Goal: Task Accomplishment & Management: Manage account settings

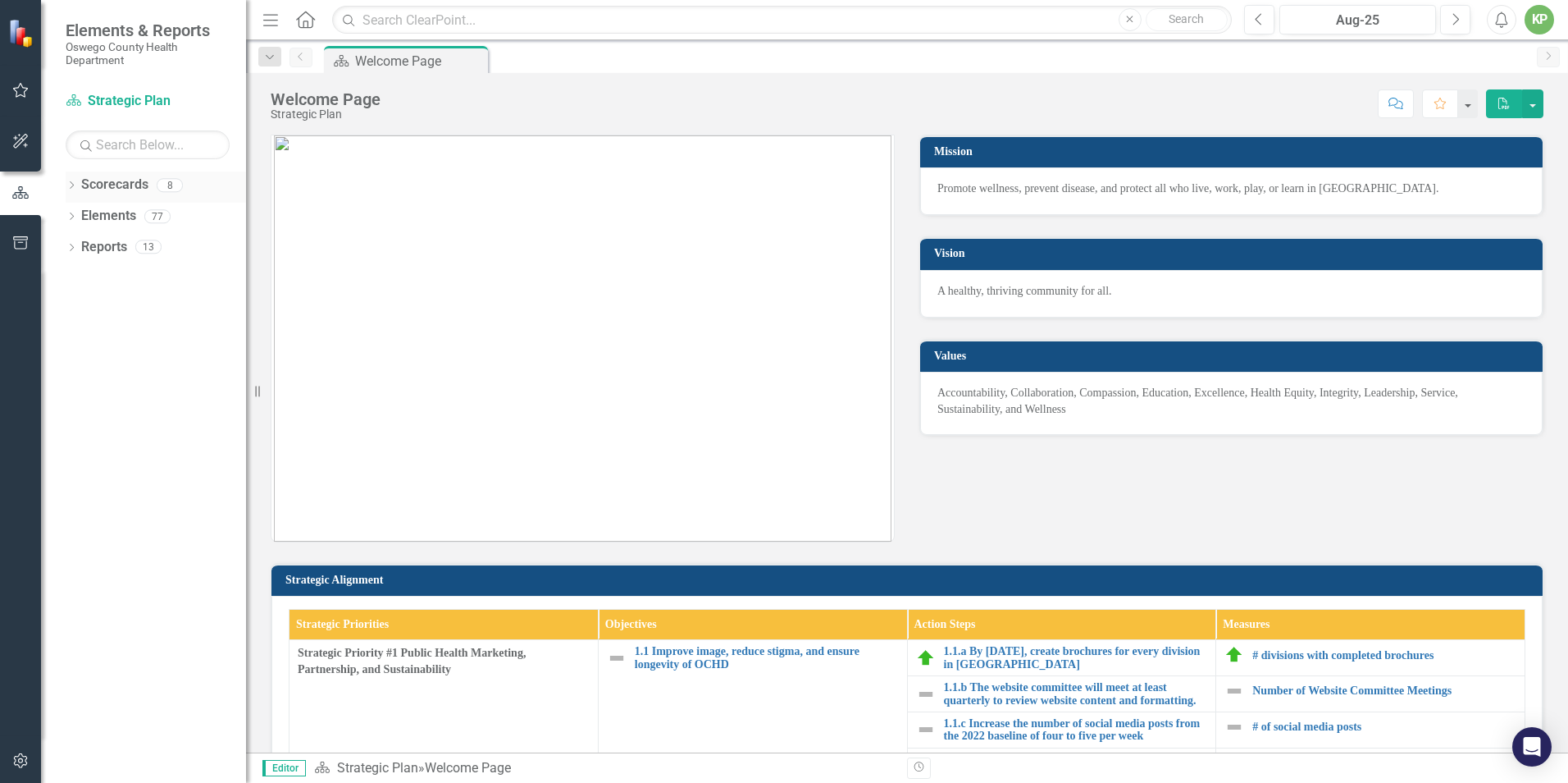
click at [75, 190] on icon "Dropdown" at bounding box center [72, 186] width 12 height 9
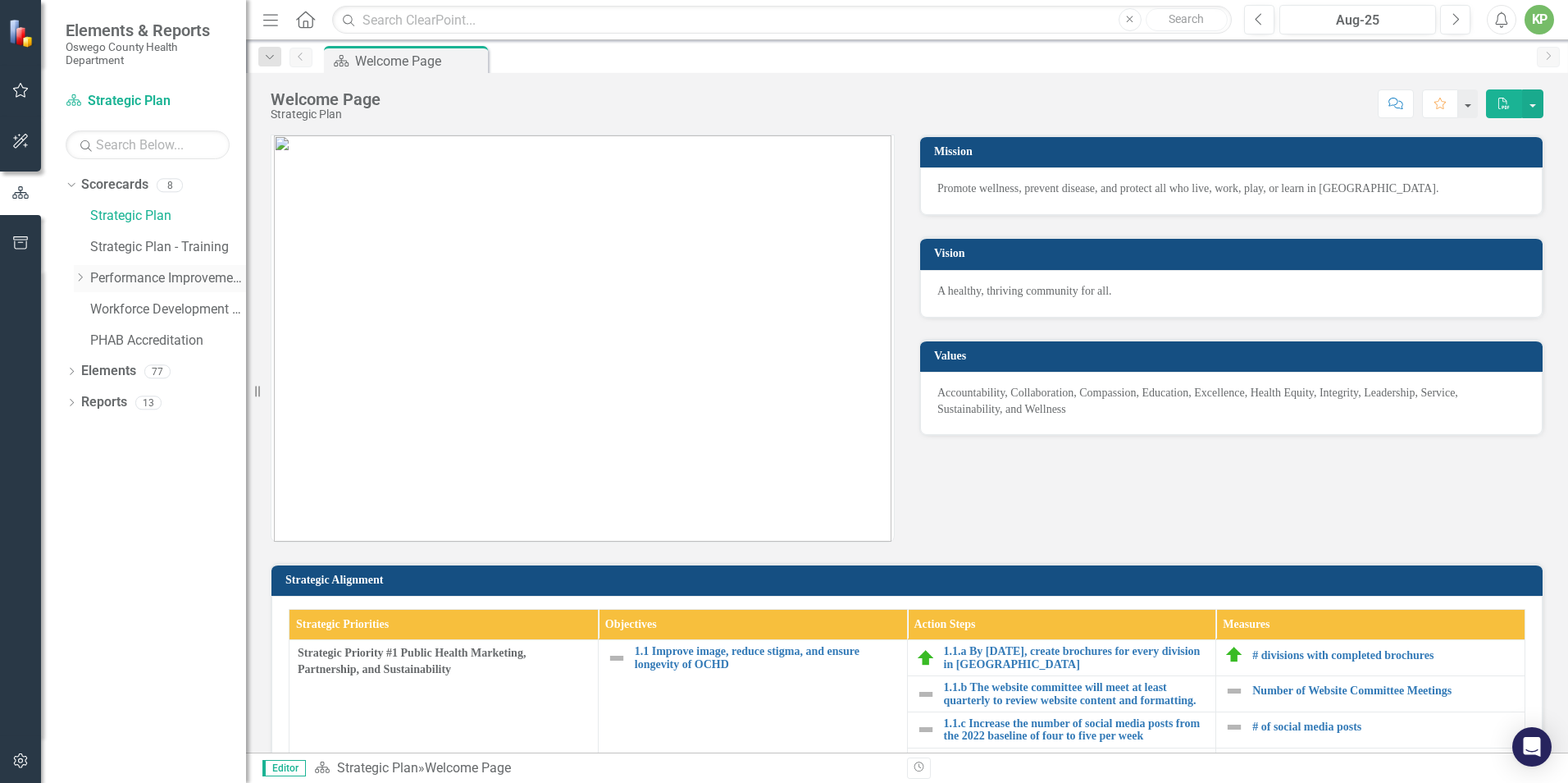
click at [190, 277] on link "Performance Improvement Plans" at bounding box center [168, 278] width 155 height 19
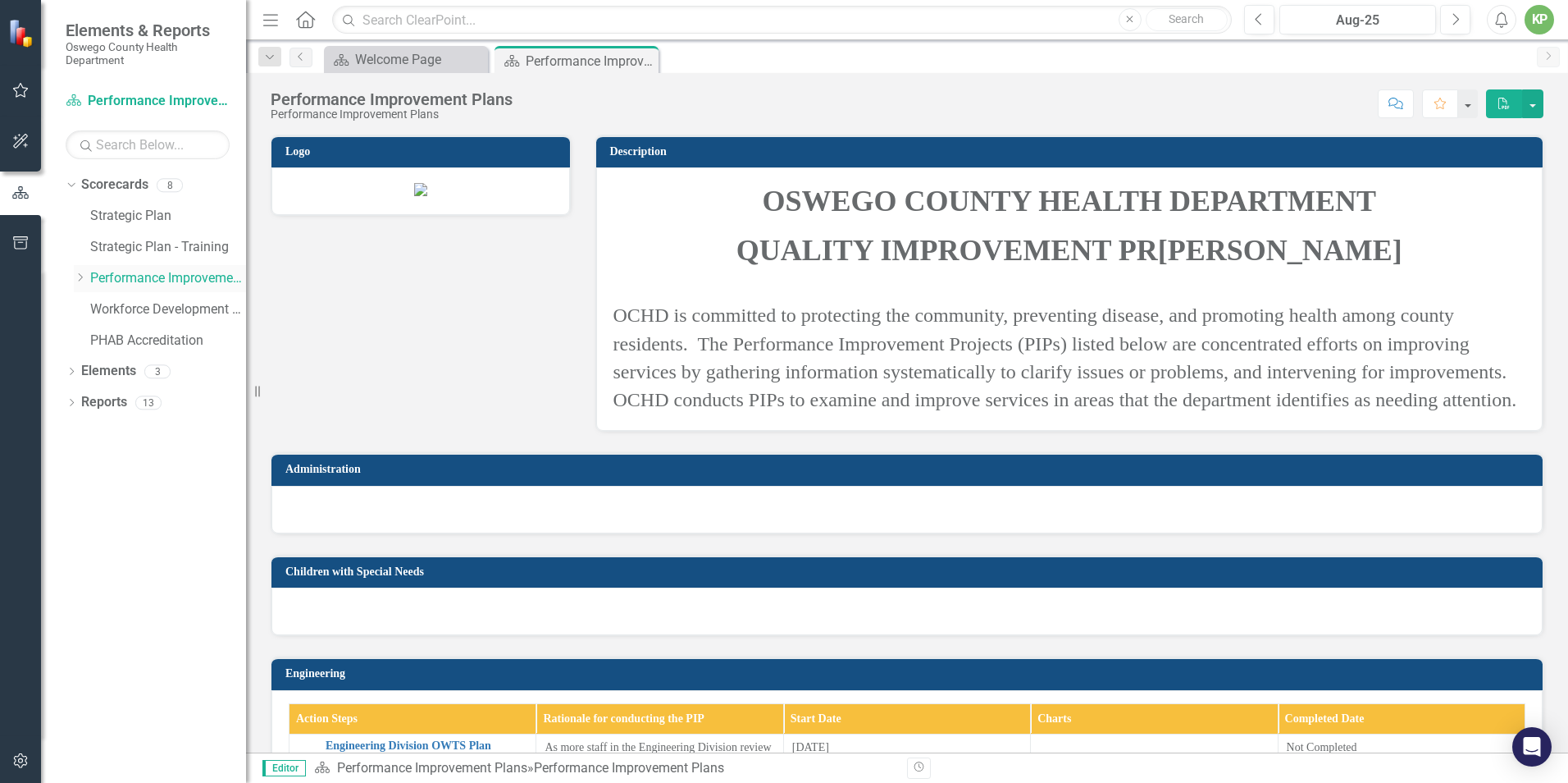
click at [80, 274] on icon at bounding box center [81, 277] width 4 height 8
click at [161, 367] on link "Environmental" at bounding box center [176, 371] width 140 height 19
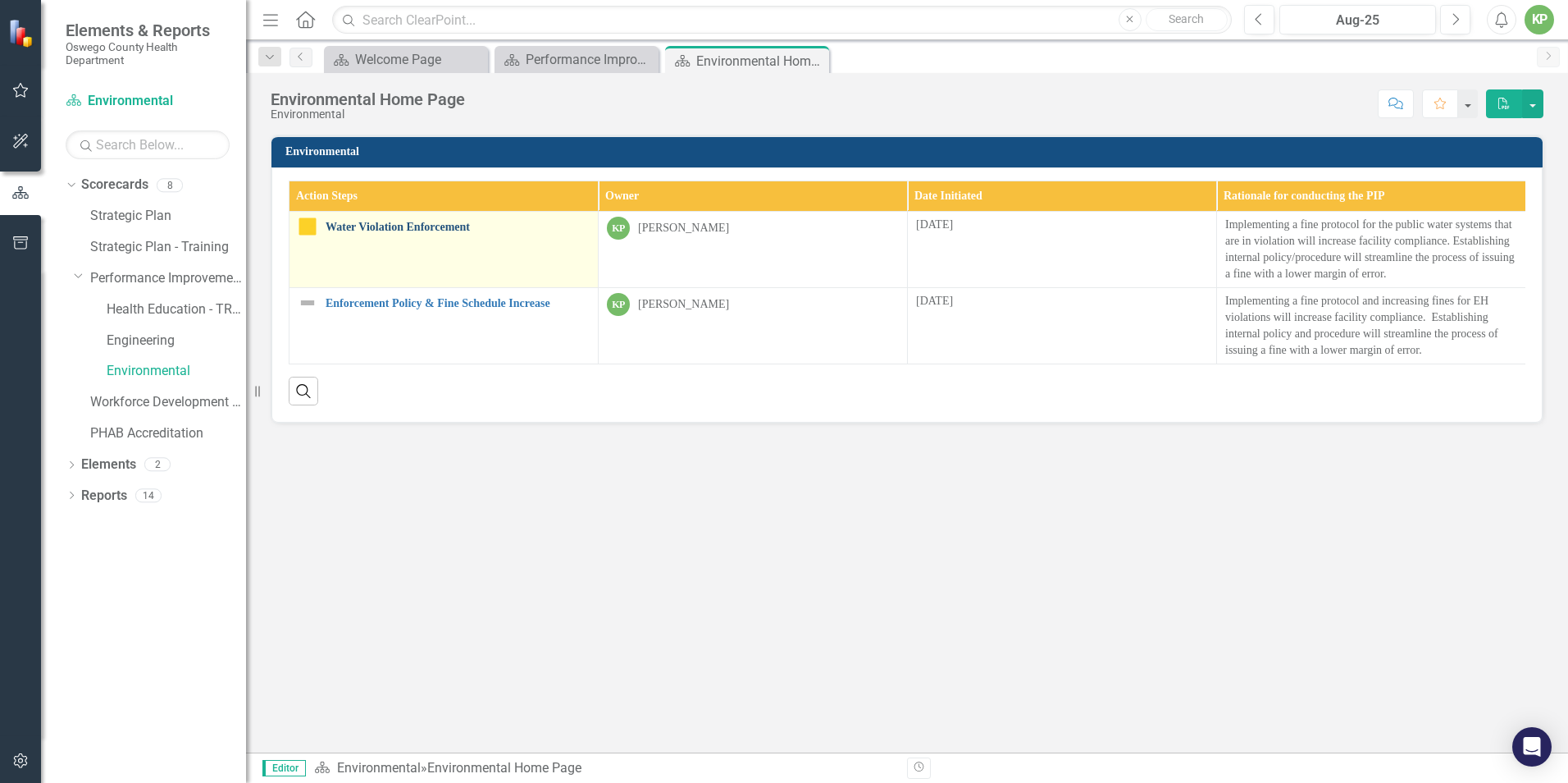
click at [446, 225] on link "Water Violation Enforcement" at bounding box center [457, 226] width 264 height 13
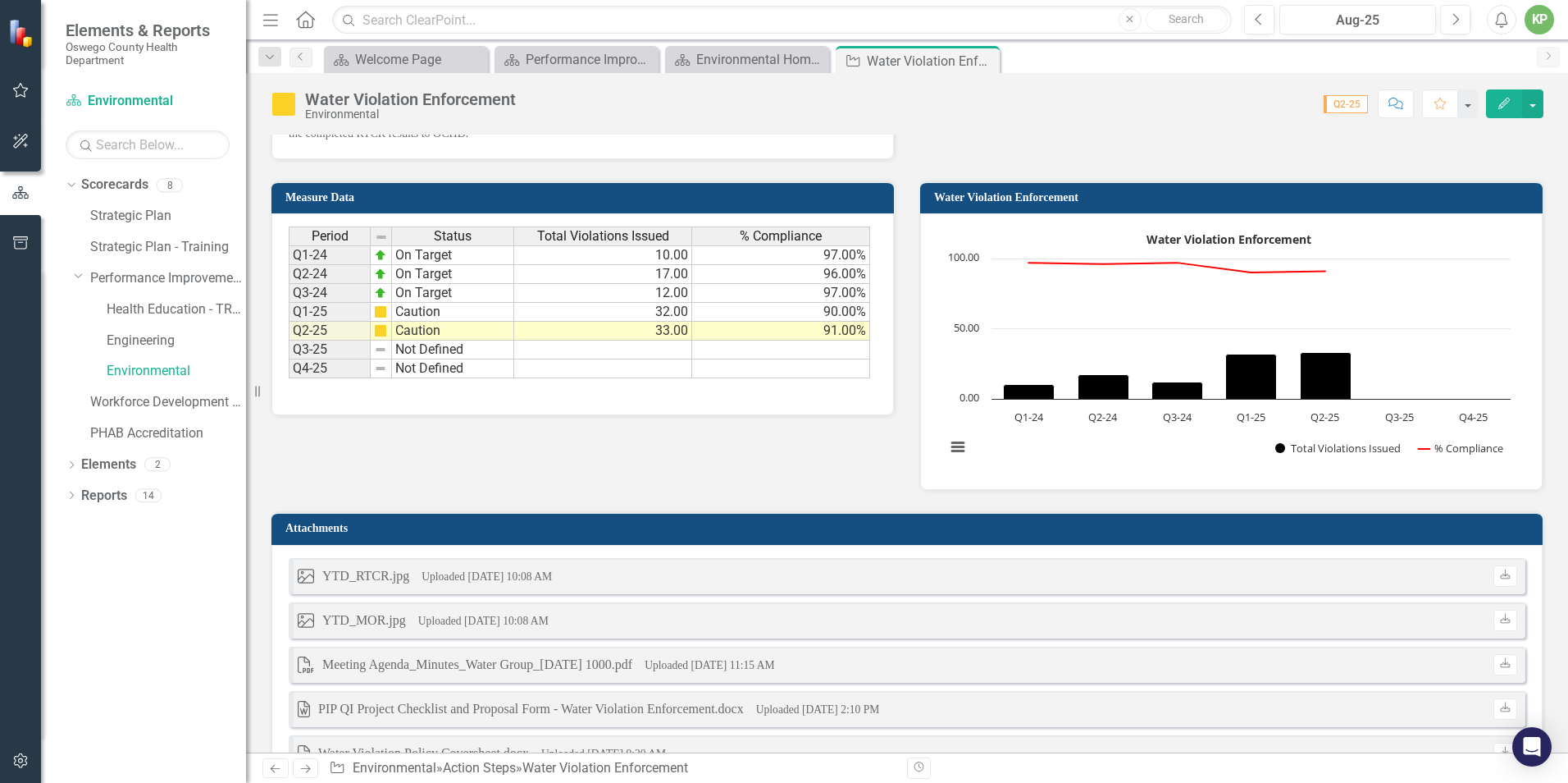
scroll to position [1149, 0]
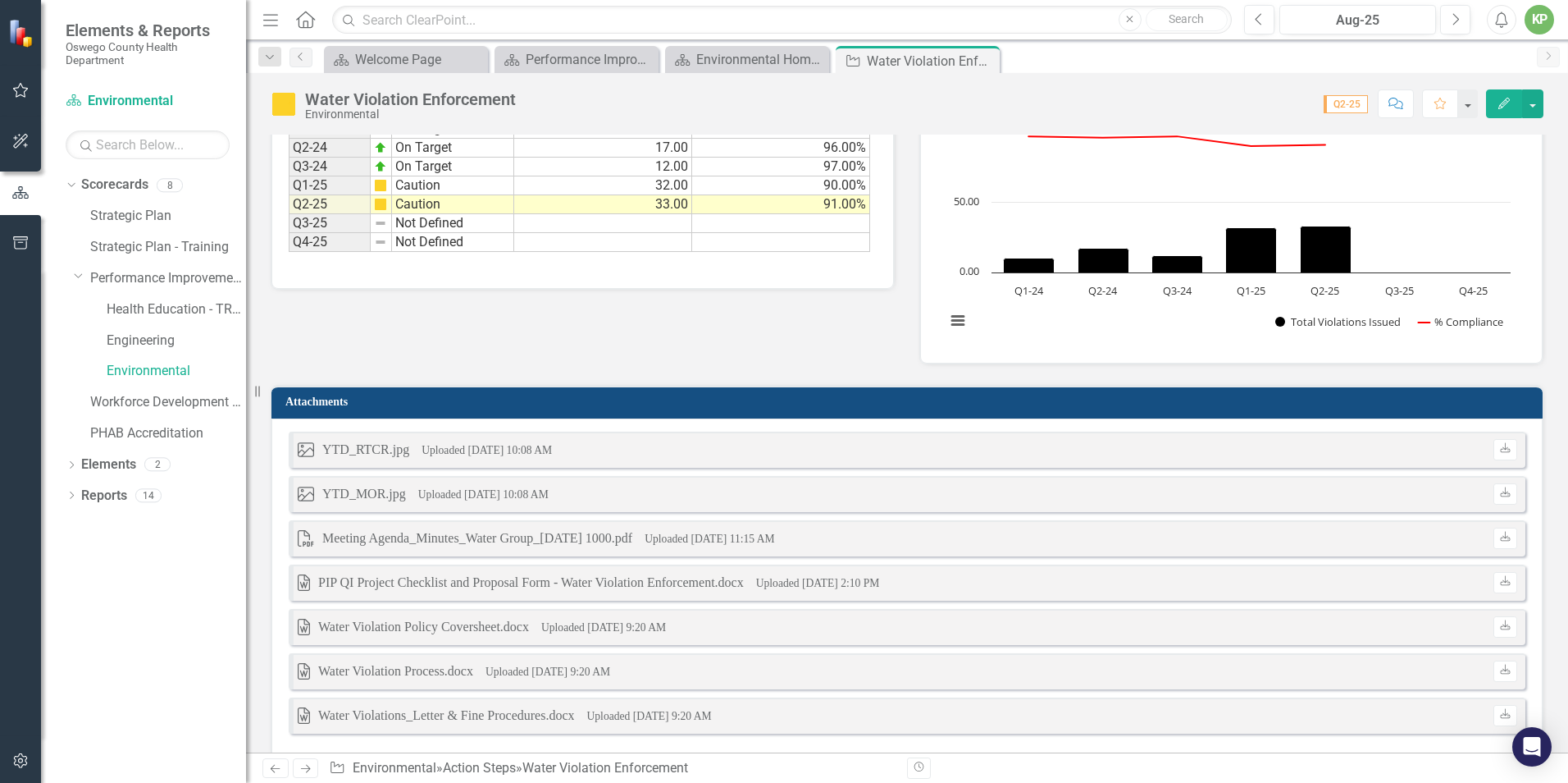
click at [585, 396] on h3 "Attachments" at bounding box center [909, 401] width 1249 height 13
click at [585, 396] on div "Attachments" at bounding box center [906, 401] width 1271 height 32
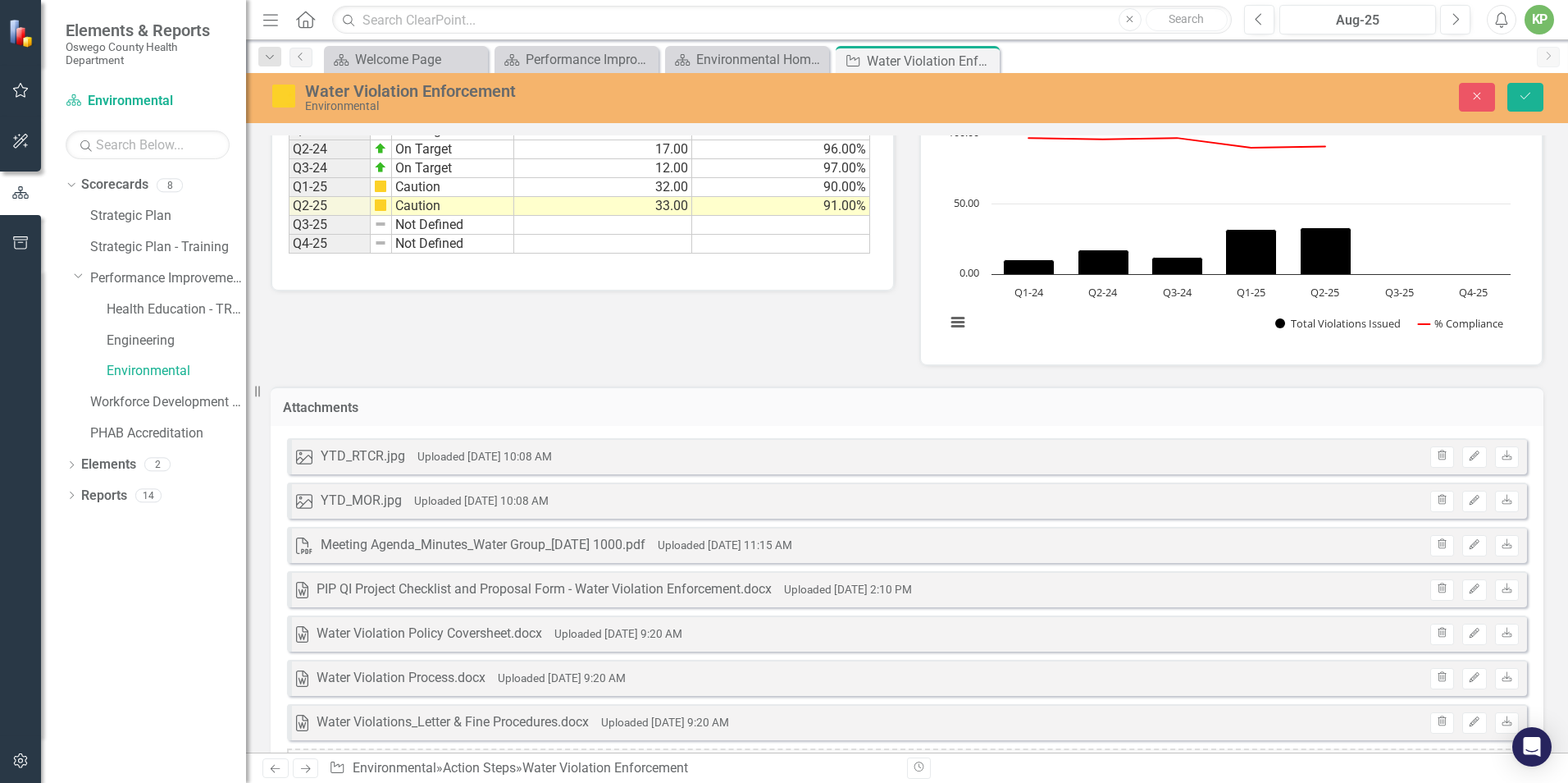
click at [585, 396] on div "Attachments" at bounding box center [906, 406] width 1272 height 40
drag, startPoint x: 742, startPoint y: 402, endPoint x: 679, endPoint y: 402, distance: 63.0
click at [679, 402] on h3 "Attachments" at bounding box center [906, 407] width 1248 height 15
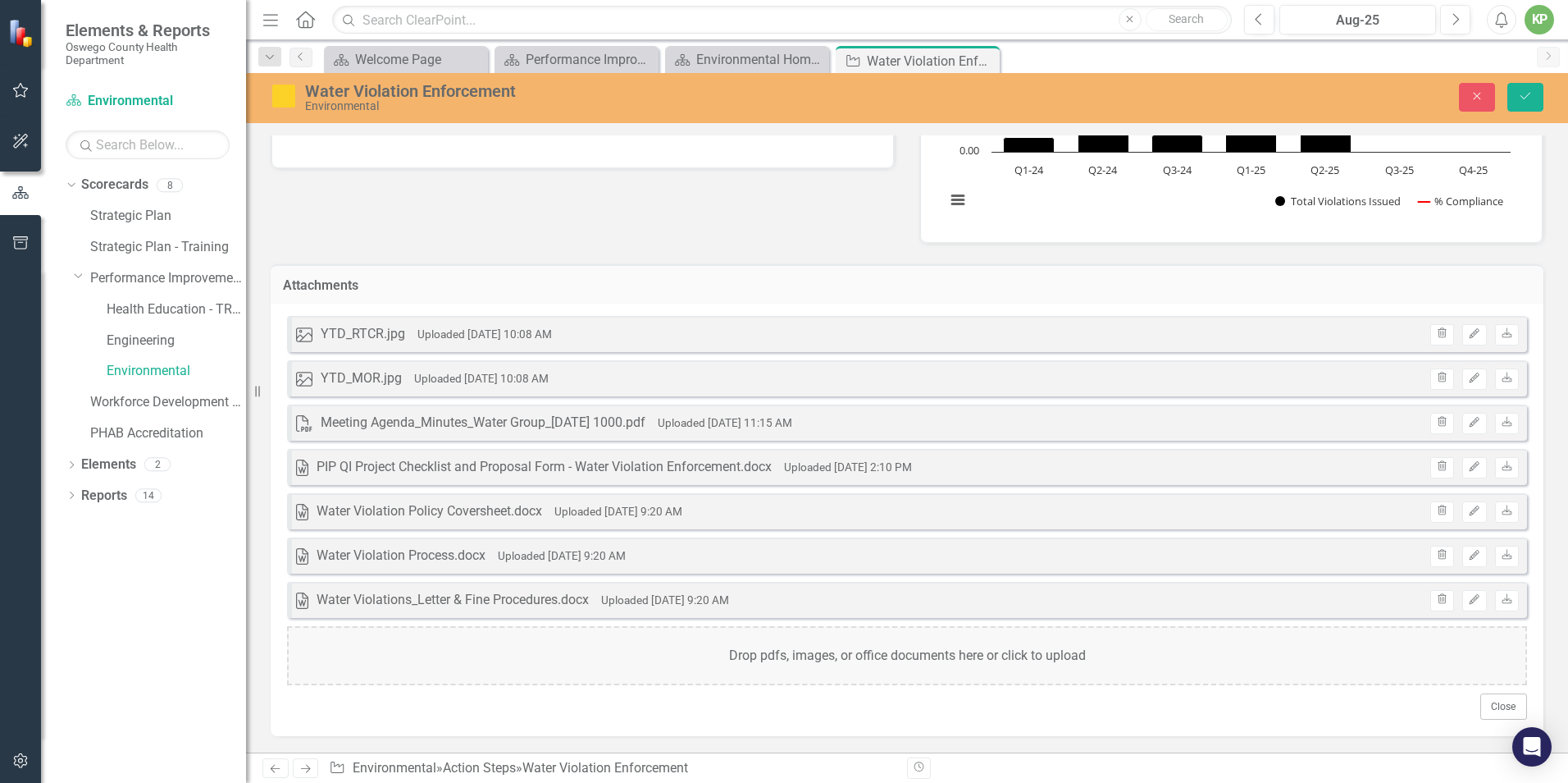
click at [953, 656] on div "Drop pdfs, images, or office documents here or click to upload" at bounding box center [906, 655] width 1240 height 59
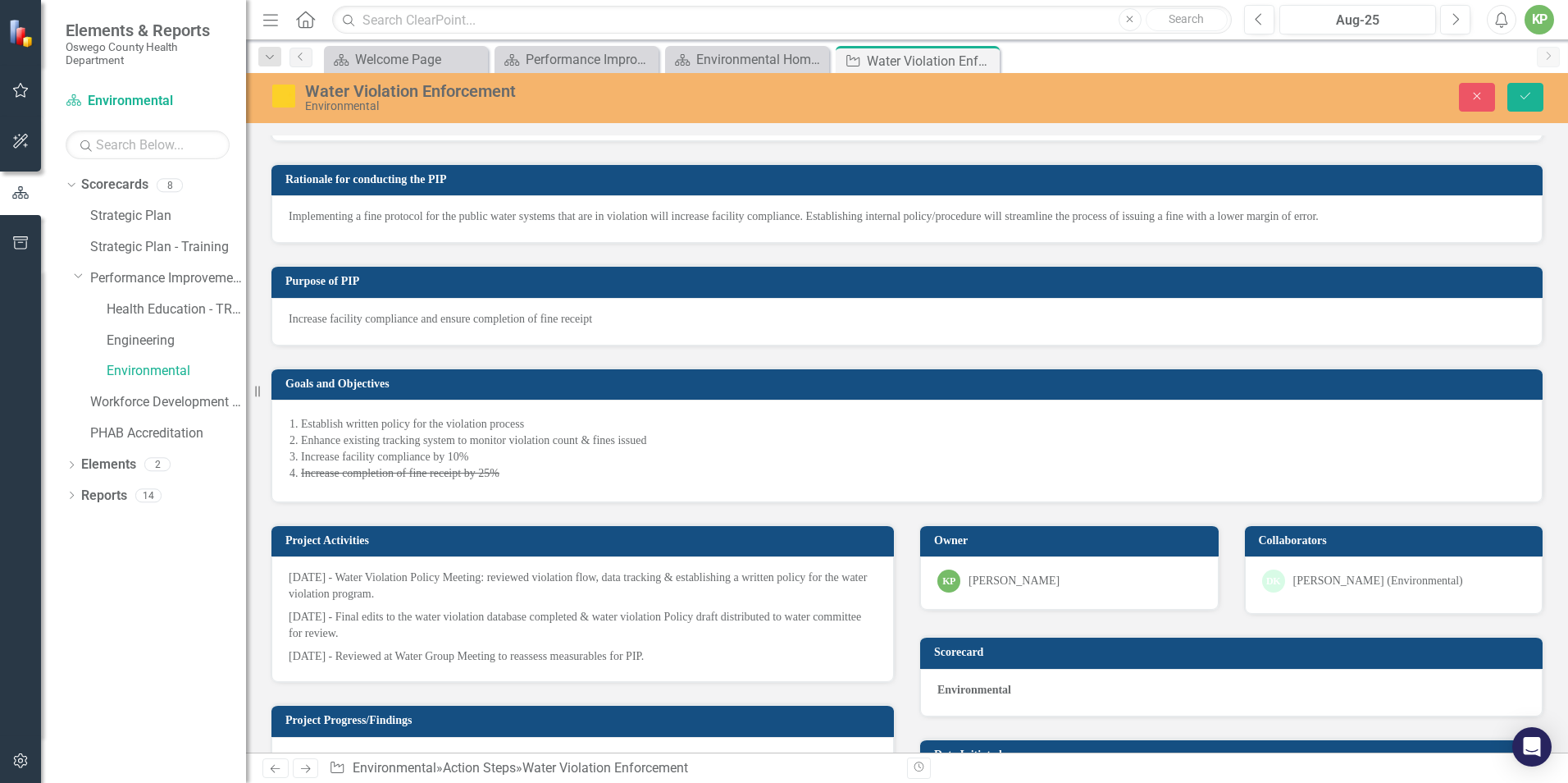
scroll to position [0, 0]
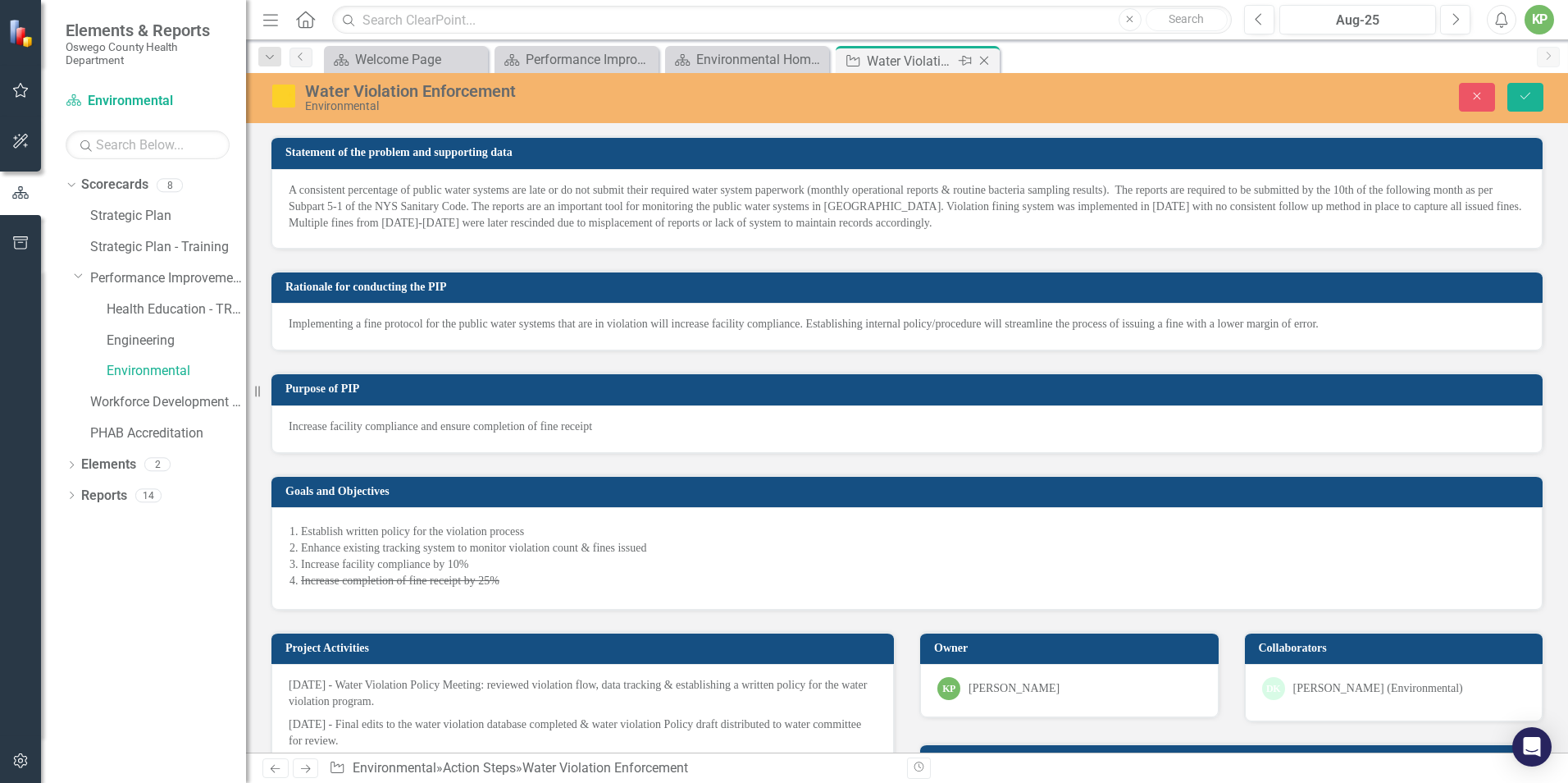
click at [994, 60] on div "Close" at bounding box center [985, 61] width 21 height 21
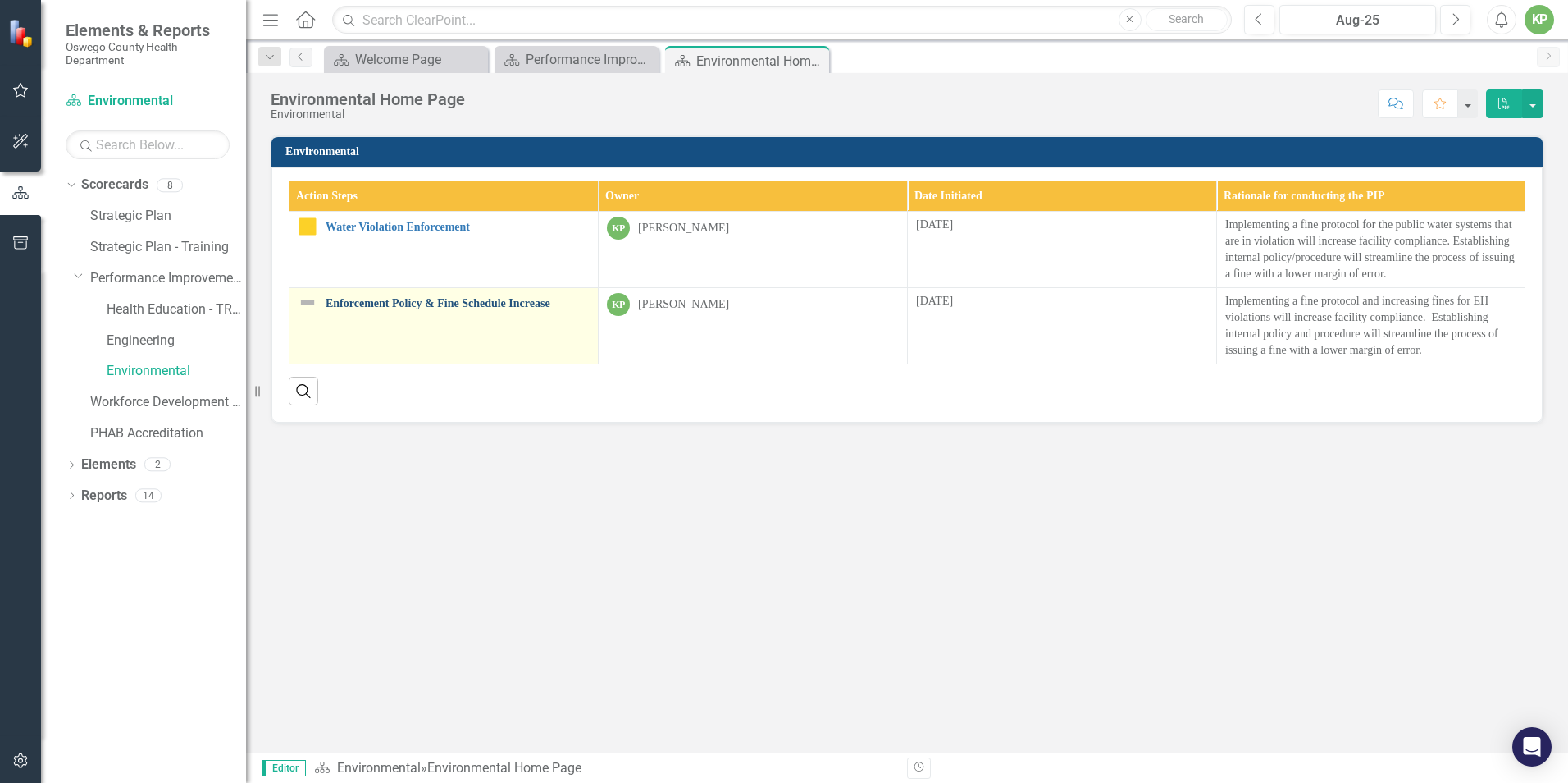
click at [452, 306] on link "Enforcement Policy & Fine Schedule Increase" at bounding box center [457, 303] width 264 height 13
